Goal: Task Accomplishment & Management: Use online tool/utility

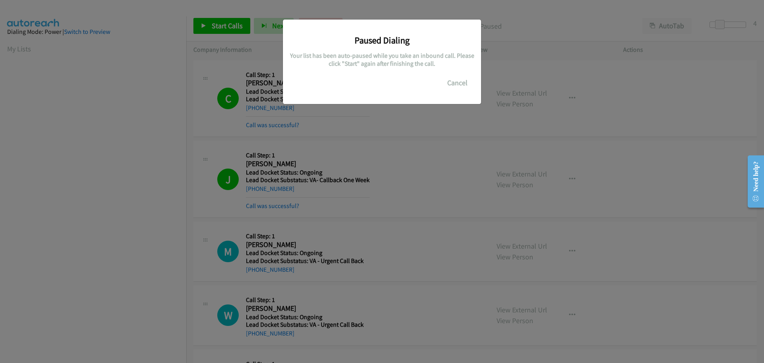
scroll to position [84, 0]
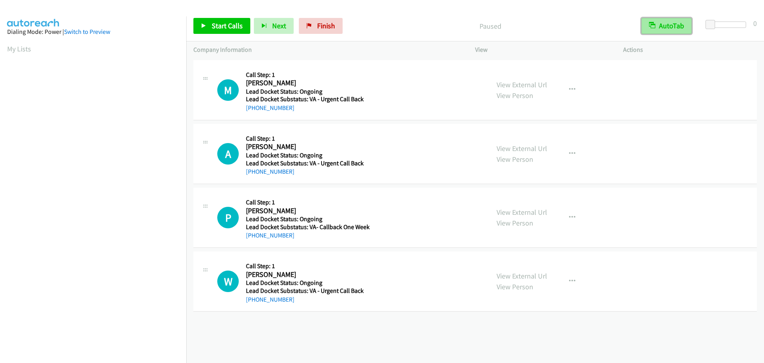
click at [671, 20] on button "AutoTab" at bounding box center [667, 26] width 50 height 16
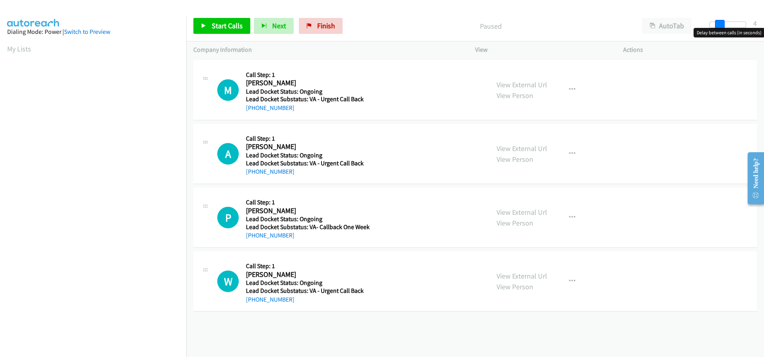
drag, startPoint x: 711, startPoint y: 25, endPoint x: 720, endPoint y: 26, distance: 9.6
click at [720, 26] on span at bounding box center [720, 25] width 10 height 10
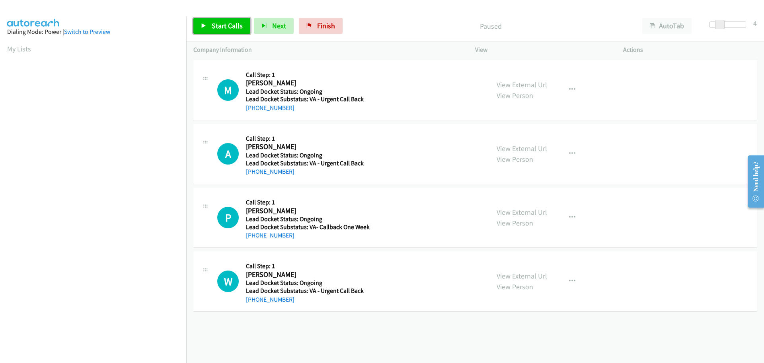
click at [221, 29] on span "Start Calls" at bounding box center [227, 25] width 31 height 9
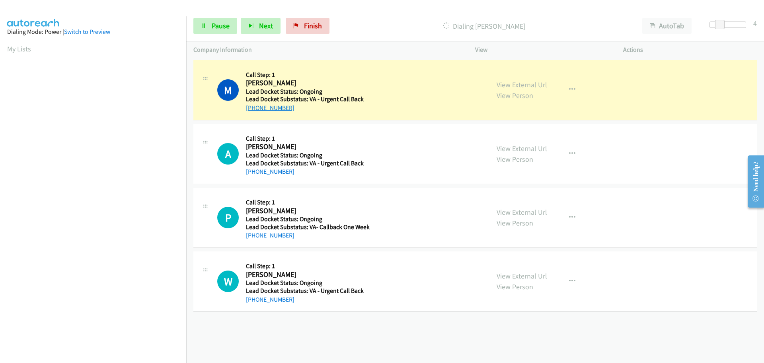
drag, startPoint x: 296, startPoint y: 107, endPoint x: 255, endPoint y: 109, distance: 41.1
click at [255, 109] on div "[PHONE_NUMBER]" at bounding box center [307, 108] width 122 height 10
copy link "[PHONE_NUMBER]"
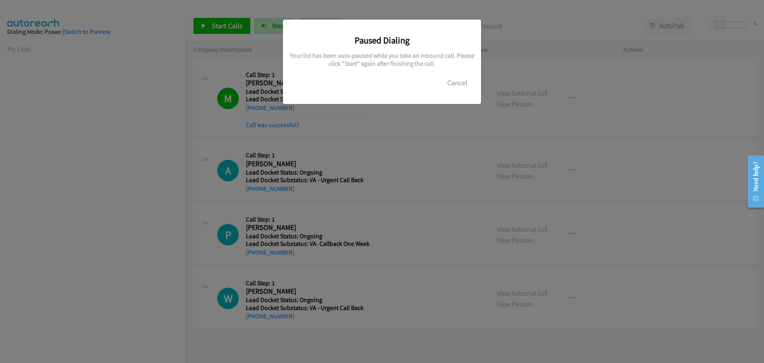
scroll to position [84, 0]
